Goal: Transaction & Acquisition: Purchase product/service

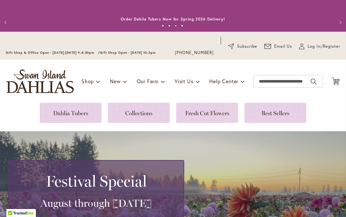
click at [314, 47] on span "Log In/Register" at bounding box center [324, 46] width 33 height 6
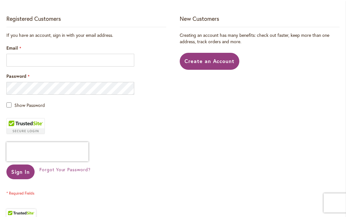
scroll to position [167, 0]
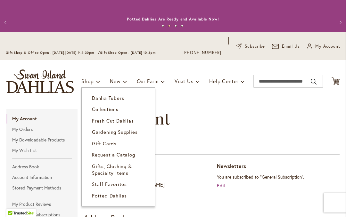
click at [103, 101] on span "Dahlia Tubers" at bounding box center [108, 98] width 32 height 6
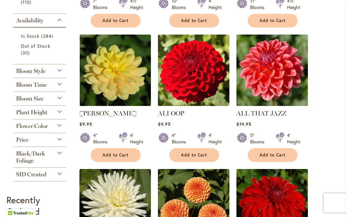
scroll to position [295, 0]
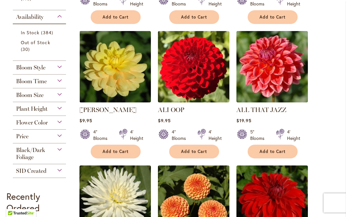
click at [25, 124] on span "Flower Color" at bounding box center [32, 122] width 32 height 7
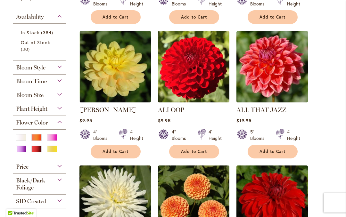
click at [54, 139] on div "Pink" at bounding box center [52, 137] width 10 height 7
click at [47, 112] on span "Plant Height" at bounding box center [31, 108] width 31 height 7
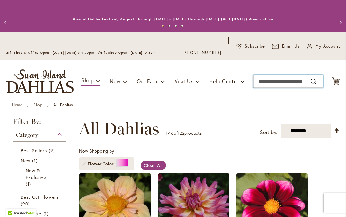
click at [307, 79] on input "Search" at bounding box center [288, 81] width 70 height 13
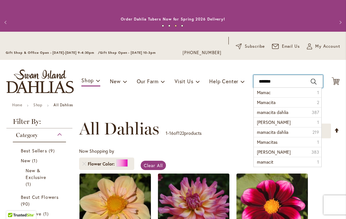
type input "********"
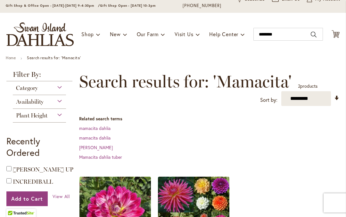
scroll to position [50, 0]
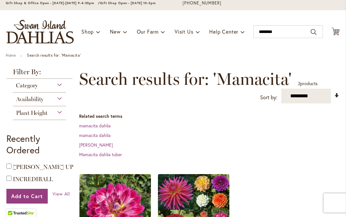
click at [89, 128] on link "mamacita dahlia" at bounding box center [94, 126] width 31 height 6
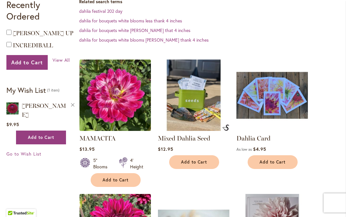
scroll to position [184, 0]
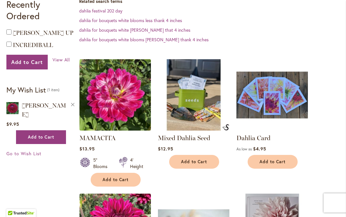
click at [103, 182] on span "Add to Cart" at bounding box center [116, 179] width 26 height 5
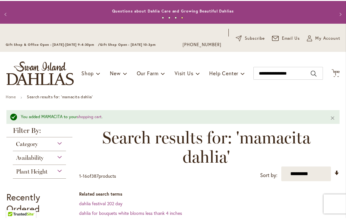
scroll to position [9, 0]
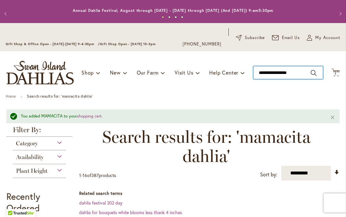
click at [278, 70] on input "**********" at bounding box center [288, 72] width 70 height 13
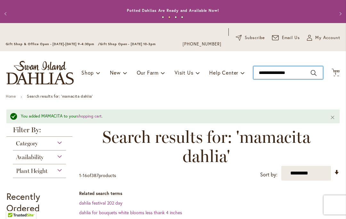
type input "**********"
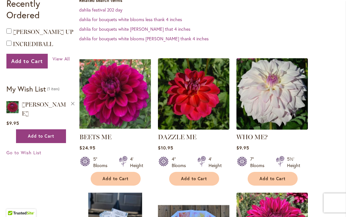
scroll to position [186, 0]
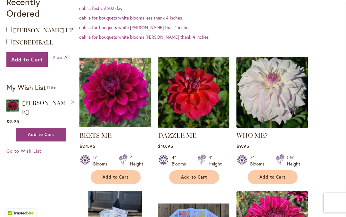
click at [99, 170] on button "Add to Cart" at bounding box center [116, 177] width 50 height 14
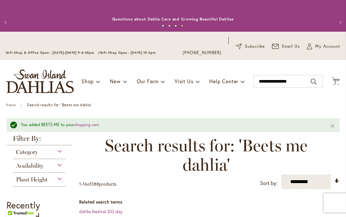
scroll to position [0, 0]
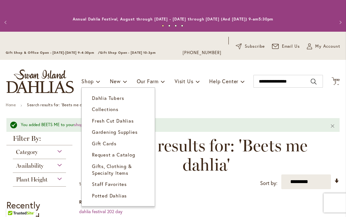
click at [96, 103] on link "Dahlia Tubers" at bounding box center [118, 98] width 73 height 11
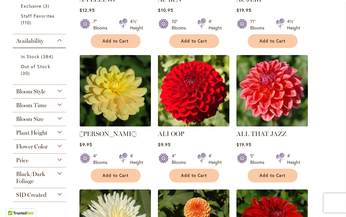
scroll to position [271, 0]
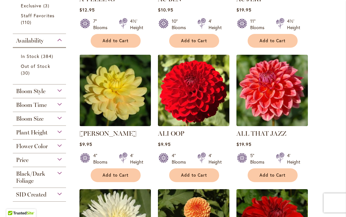
click at [30, 150] on span "Flower Color" at bounding box center [32, 146] width 32 height 7
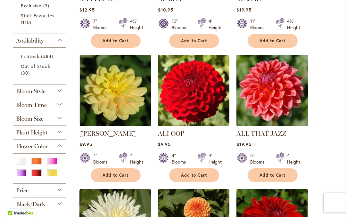
click at [20, 175] on div "Purple" at bounding box center [21, 172] width 10 height 7
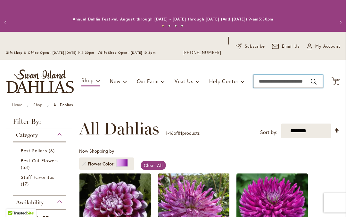
click at [298, 79] on input "Search" at bounding box center [288, 81] width 70 height 13
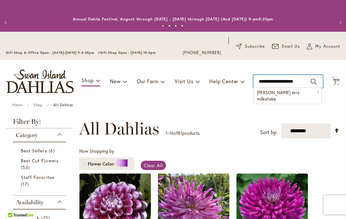
click at [276, 80] on input "**********" at bounding box center [288, 81] width 70 height 13
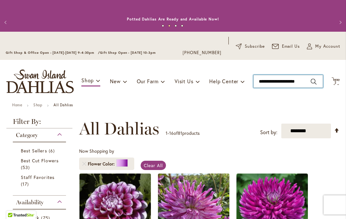
click at [284, 82] on input "**********" at bounding box center [288, 81] width 70 height 13
type input "**********"
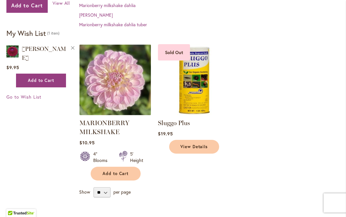
scroll to position [245, 0]
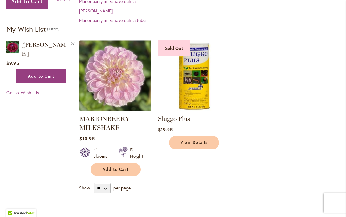
click at [100, 171] on button "Add to Cart" at bounding box center [116, 170] width 50 height 14
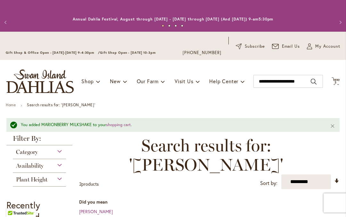
scroll to position [0, 0]
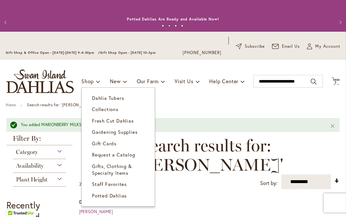
click at [97, 103] on link "Dahlia Tubers" at bounding box center [118, 98] width 73 height 11
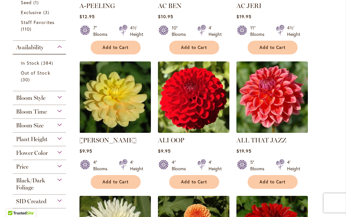
scroll to position [267, 0]
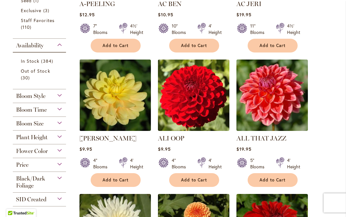
click at [33, 154] on span "Flower Color" at bounding box center [32, 151] width 32 height 7
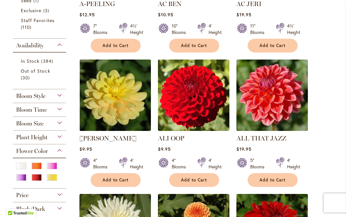
click at [52, 181] on div "Yellow" at bounding box center [52, 177] width 10 height 7
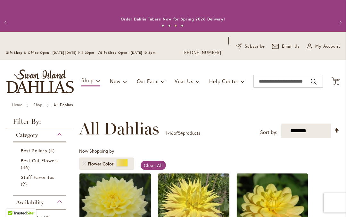
click at [337, 83] on span "3 3 items" at bounding box center [336, 82] width 6 height 3
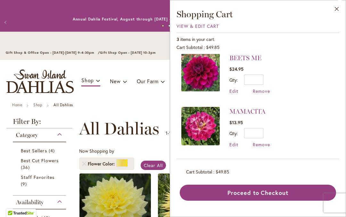
scroll to position [59, 0]
click at [343, 4] on button "Close" at bounding box center [337, 10] width 18 height 20
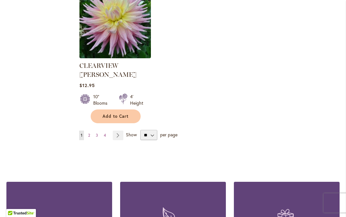
scroll to position [875, 0]
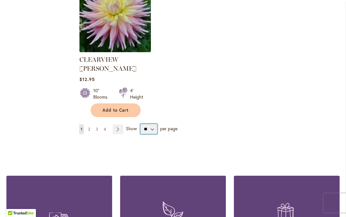
click at [154, 124] on select "** ** ** **" at bounding box center [148, 129] width 17 height 10
select select "**"
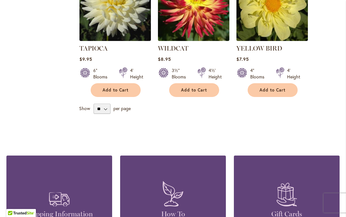
scroll to position [2545, 0]
